Goal: Obtain resource: Download file/media

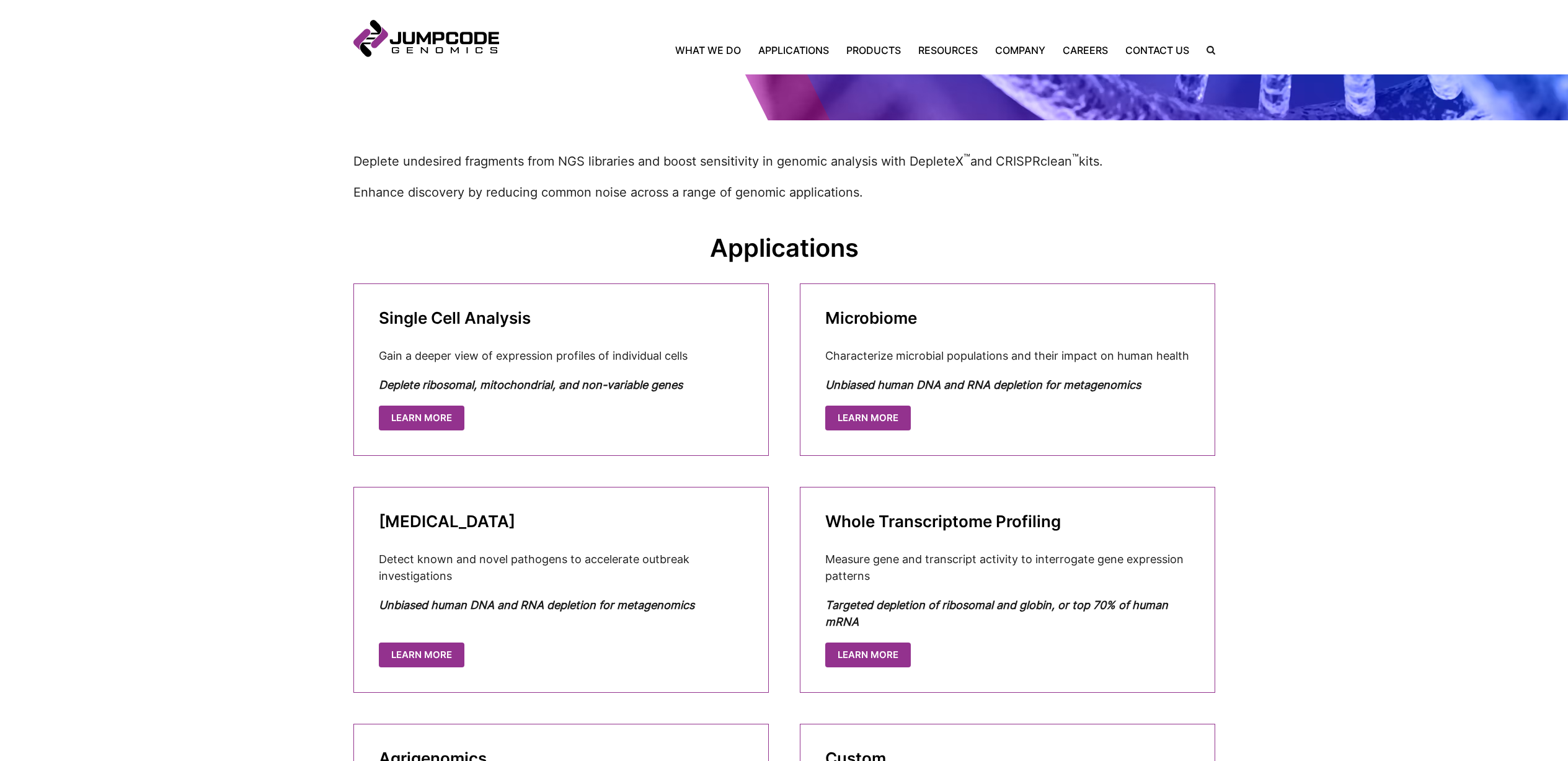
scroll to position [398, 0]
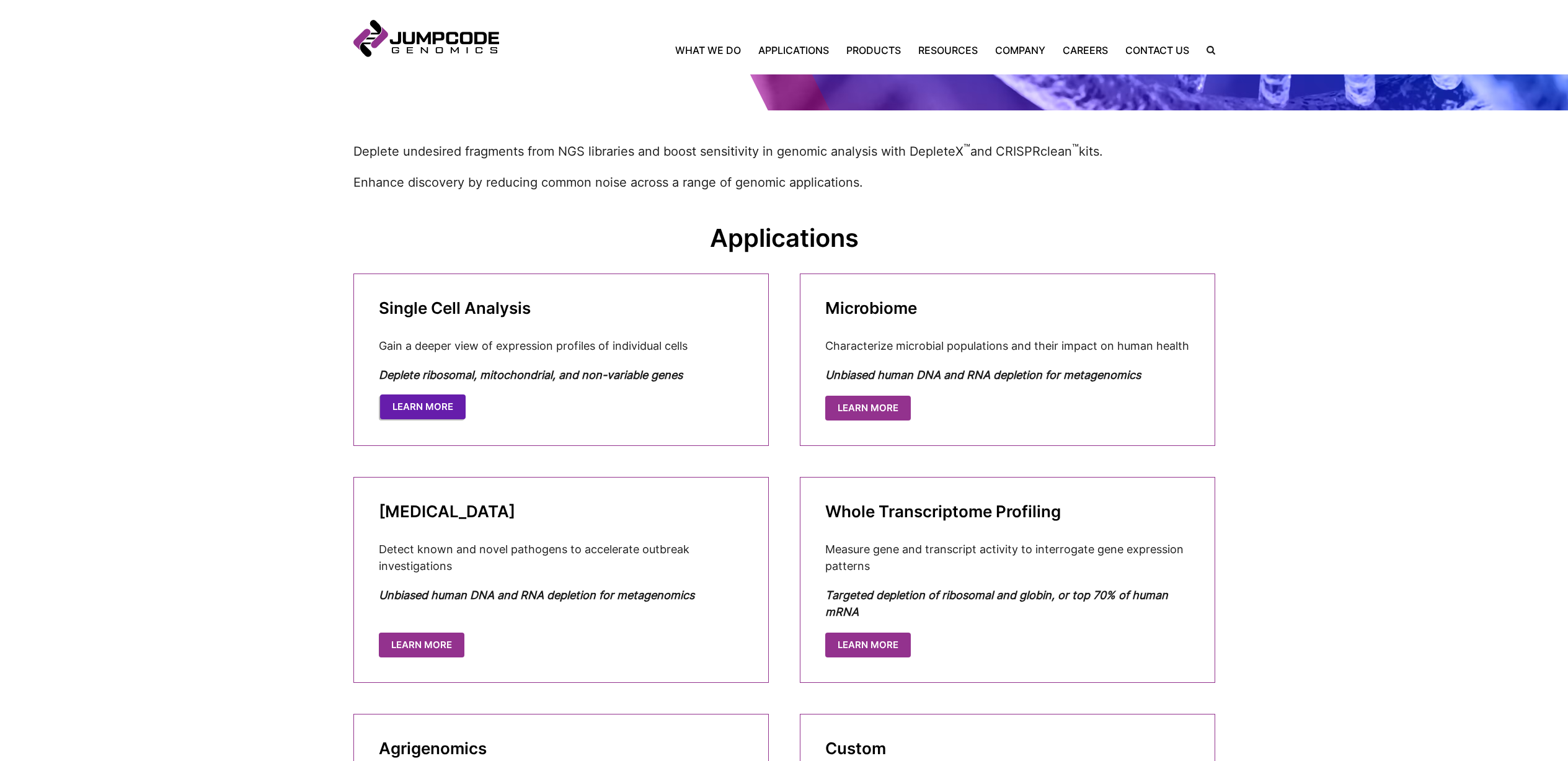
click at [418, 411] on link "Learn More" at bounding box center [422, 407] width 85 height 26
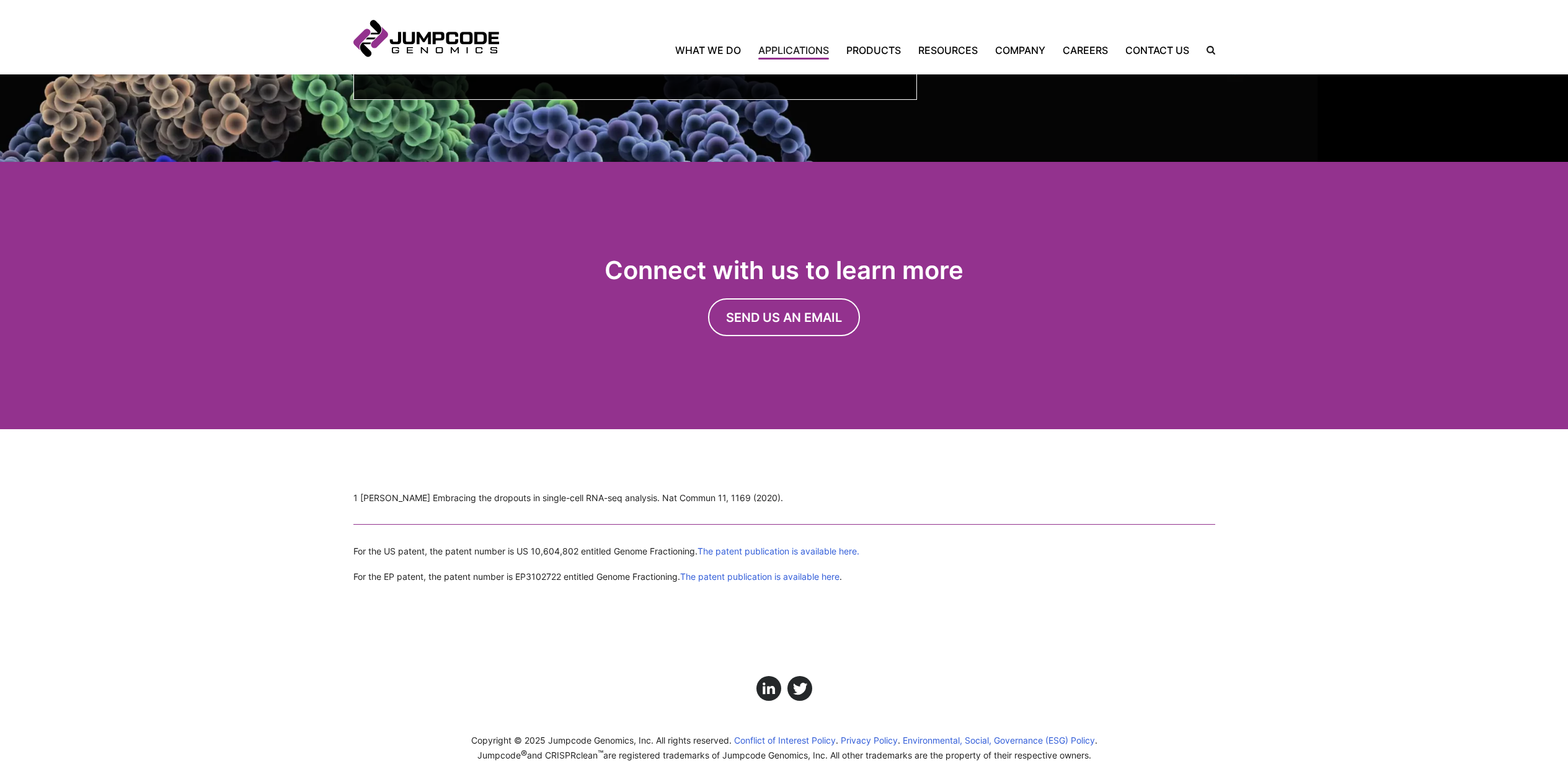
scroll to position [3526, 0]
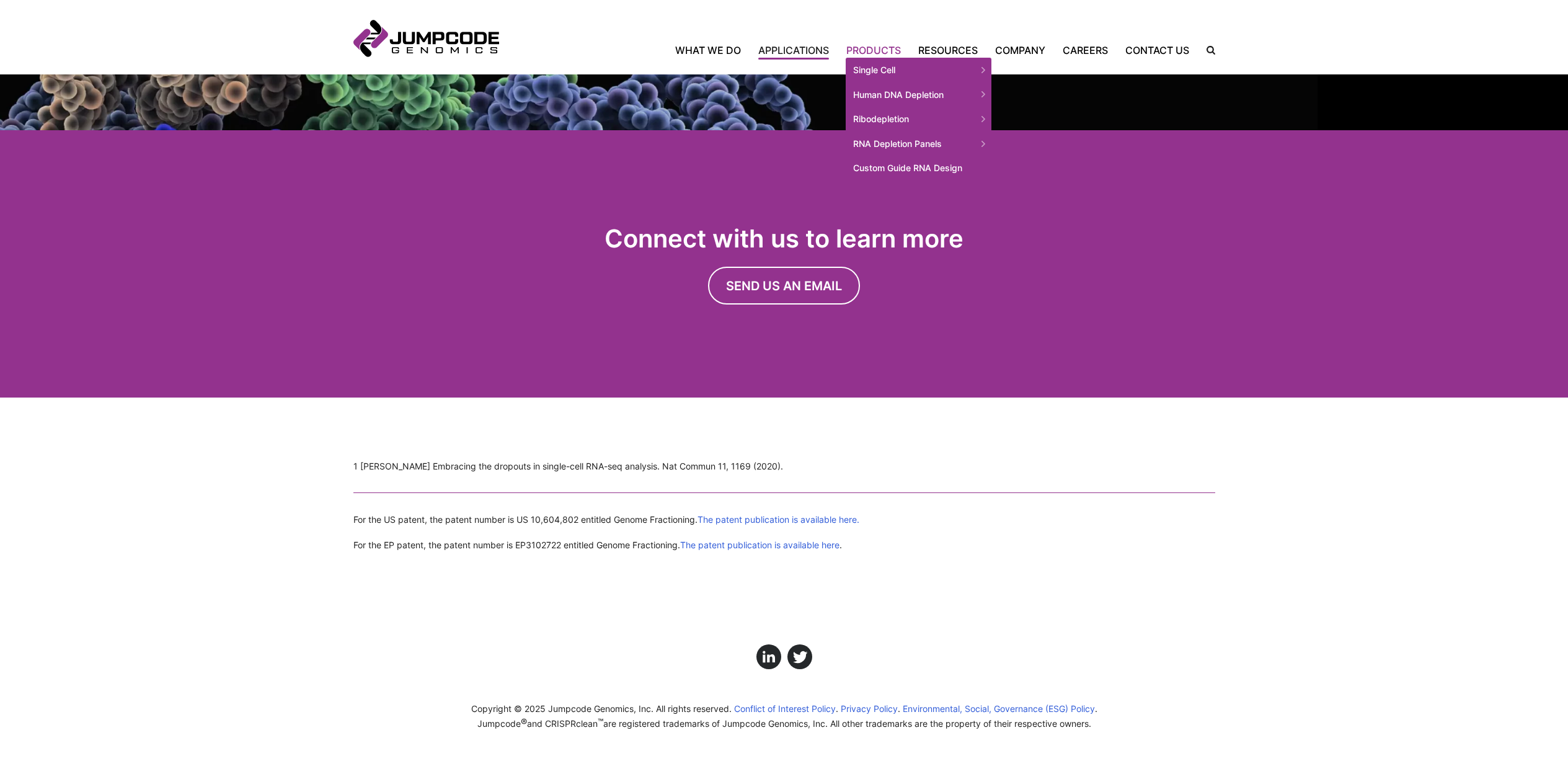
click at [861, 53] on link "Products" at bounding box center [874, 50] width 72 height 15
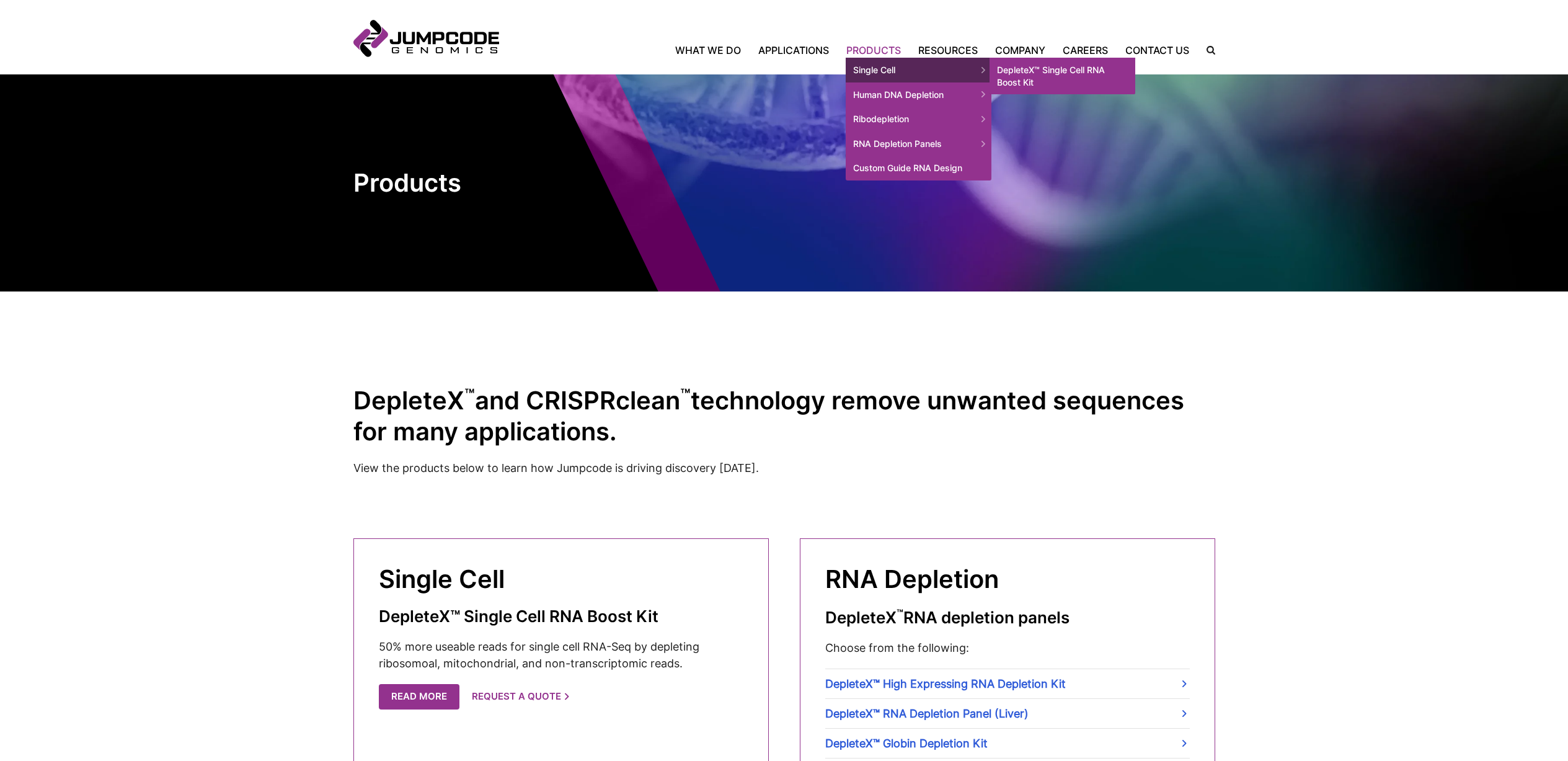
click at [1055, 73] on link "DepleteX™ Single Cell RNA Boost Kit" at bounding box center [1062, 76] width 146 height 37
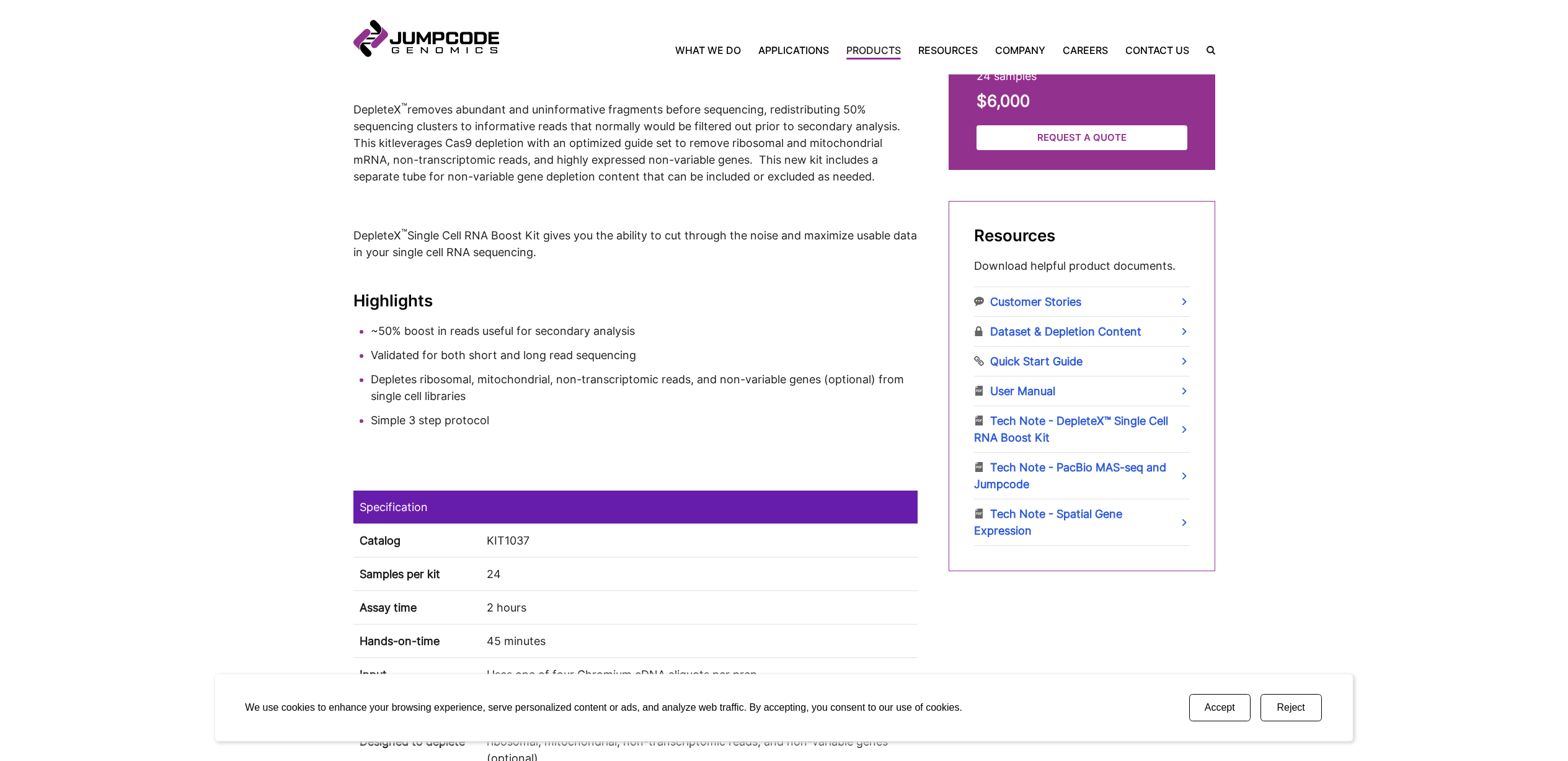
scroll to position [563, 0]
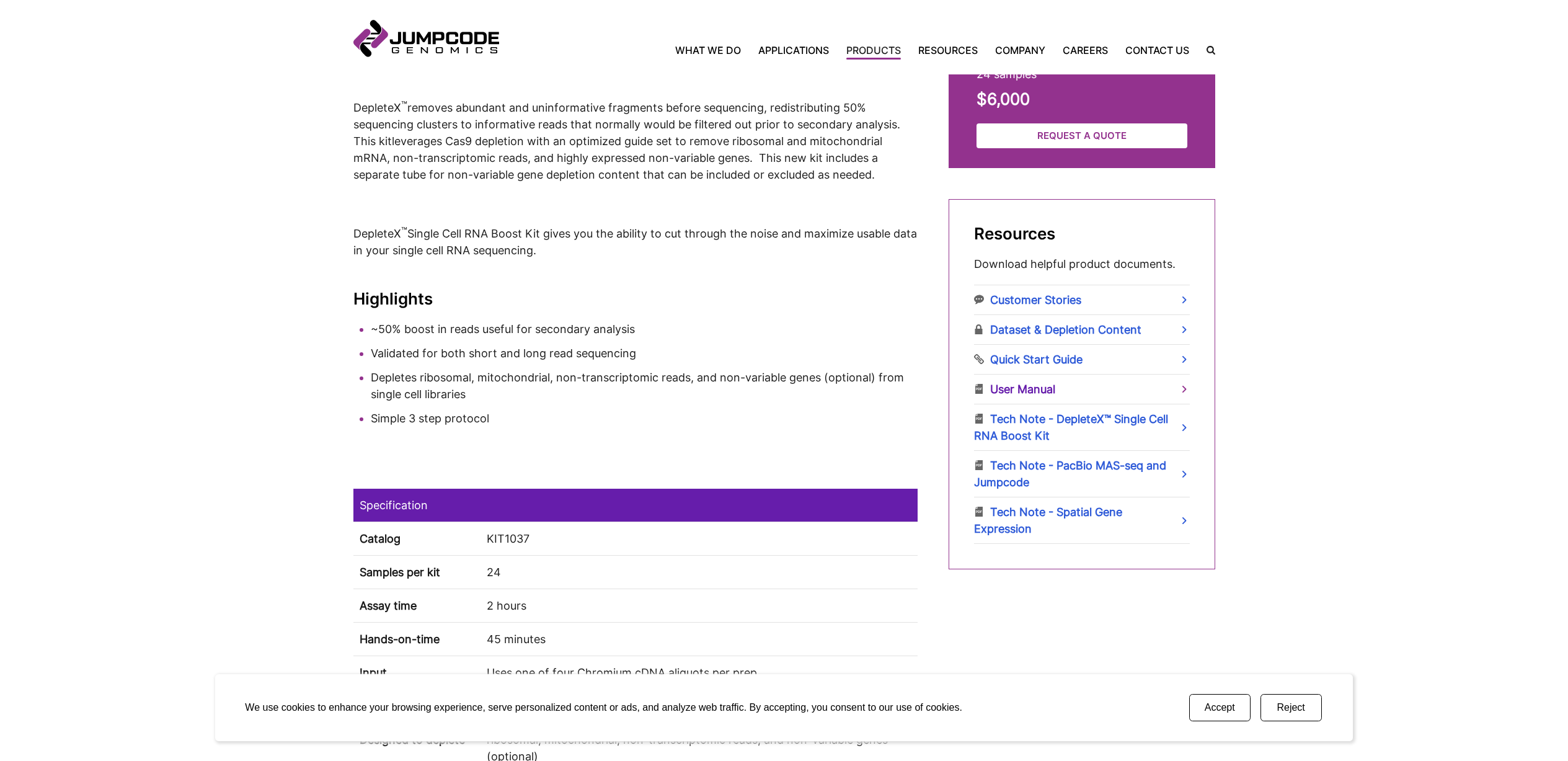
click at [1039, 391] on link "User Manual" at bounding box center [1082, 389] width 216 height 29
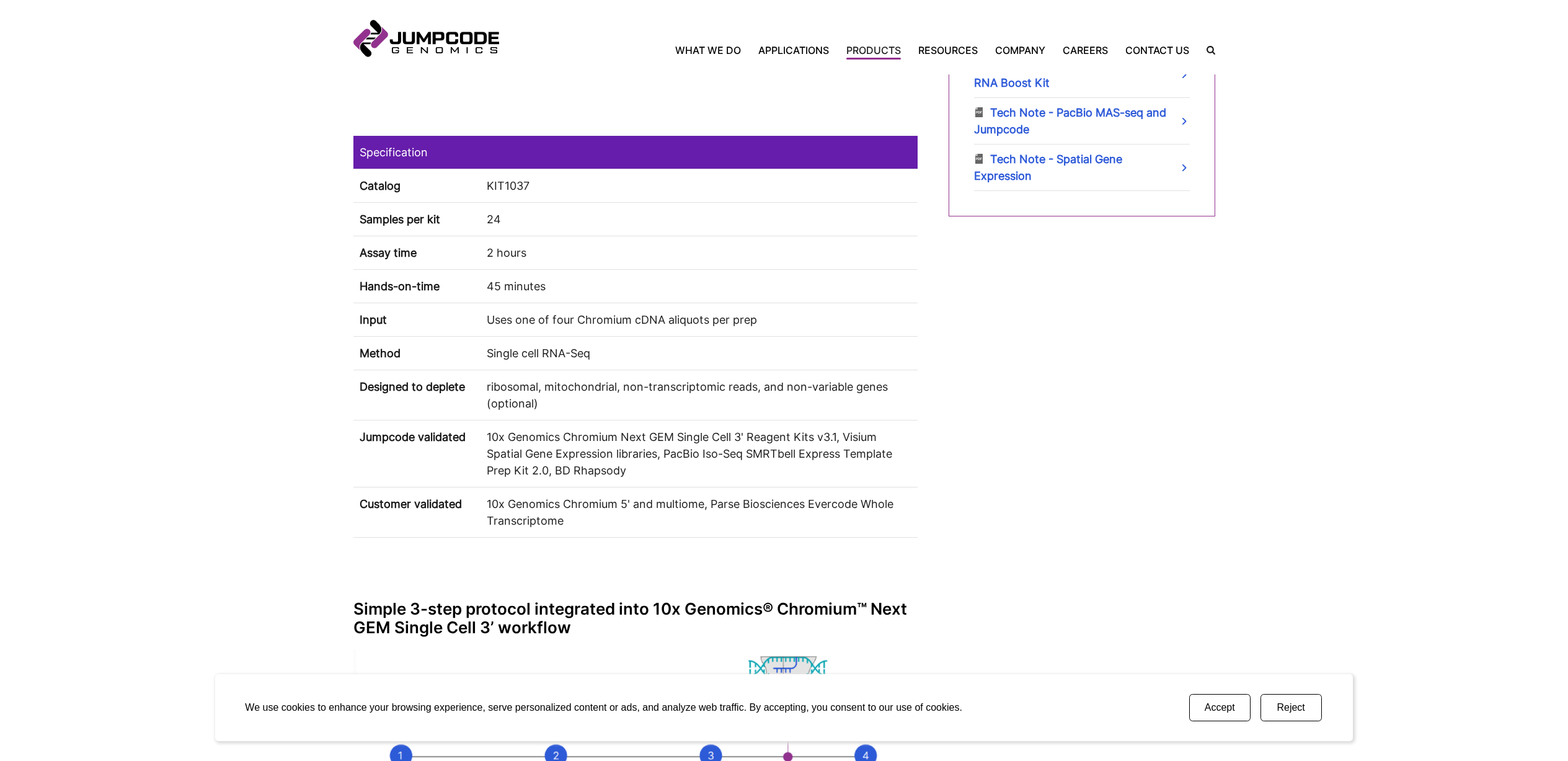
scroll to position [911, 0]
